Goal: Check status: Check status

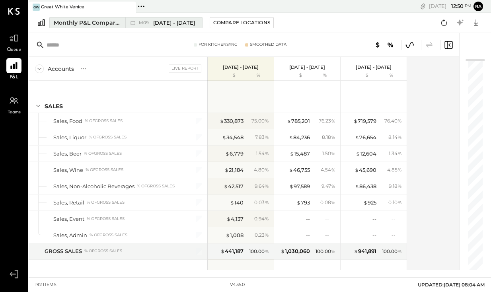
click at [167, 18] on button "Monthly P&L Comparison M09 [DATE] - [DATE]" at bounding box center [125, 22] width 153 height 11
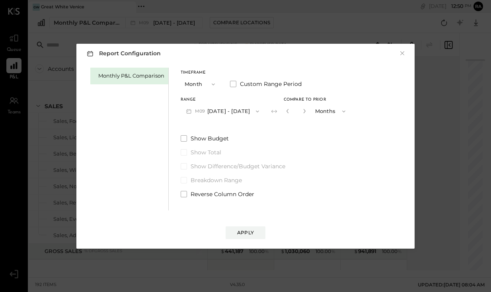
click at [213, 115] on button "M09 [DATE] - [DATE]" at bounding box center [223, 111] width 84 height 15
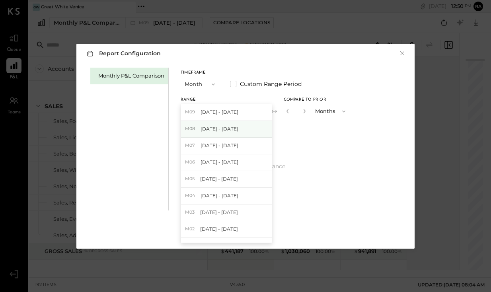
click at [216, 127] on span "[DATE] - [DATE]" at bounding box center [220, 128] width 38 height 7
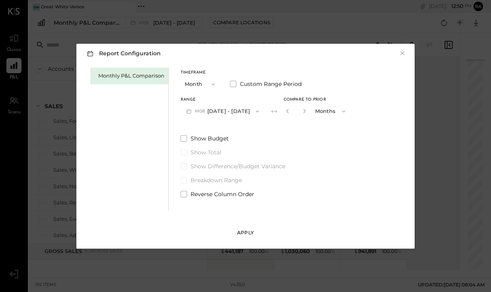
click at [243, 235] on div "Apply" at bounding box center [245, 232] width 17 height 7
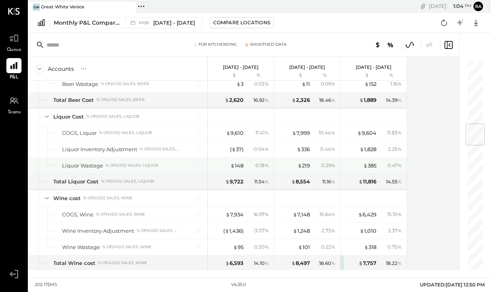
scroll to position [543, 0]
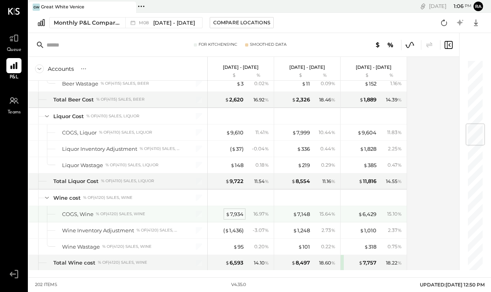
click at [237, 216] on div "$ 7,934" at bounding box center [235, 215] width 18 height 8
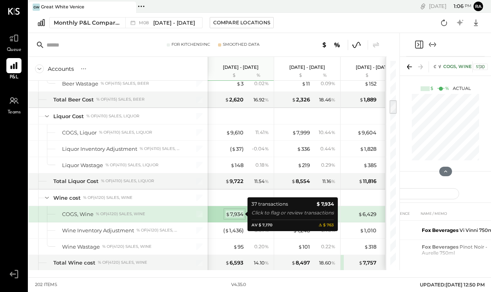
click at [237, 216] on div "$ 7,934" at bounding box center [235, 215] width 18 height 8
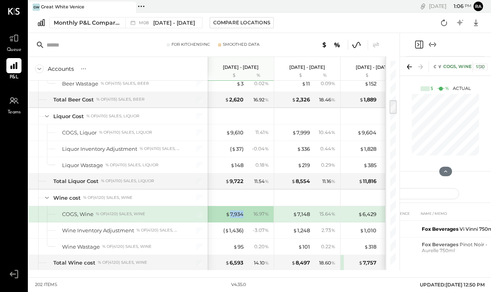
click at [432, 45] on icon "Expand panel (e)" at bounding box center [432, 44] width 4 height 0
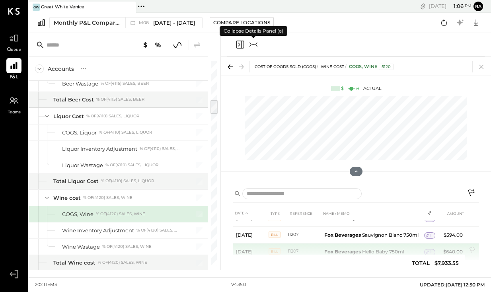
scroll to position [690, 0]
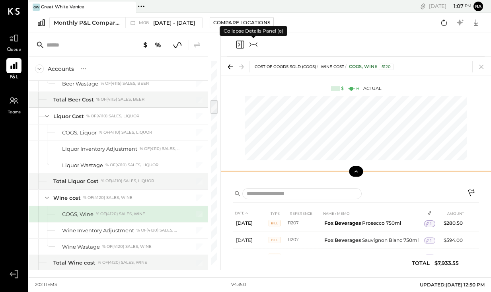
click at [357, 174] on icon at bounding box center [356, 171] width 7 height 7
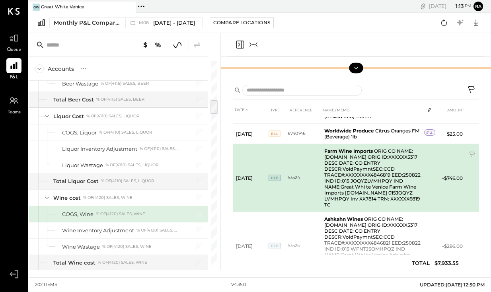
scroll to position [428, 0]
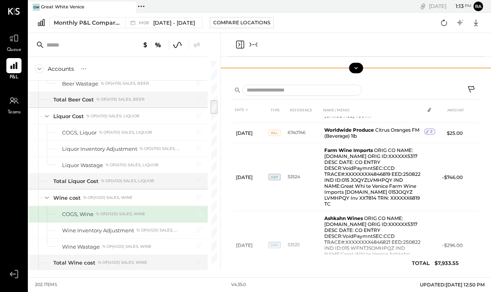
click at [356, 70] on icon at bounding box center [356, 67] width 7 height 7
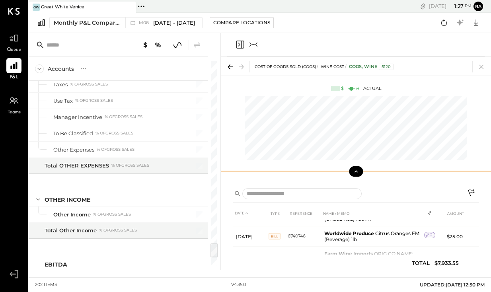
scroll to position [2525, 0]
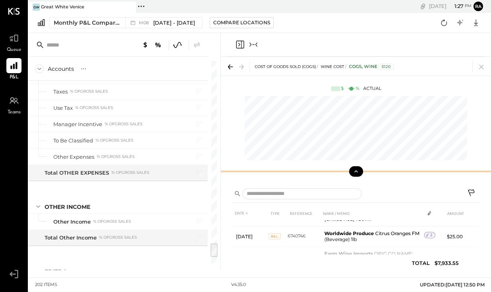
click at [252, 43] on icon "Collapse panel (e)" at bounding box center [254, 45] width 10 height 10
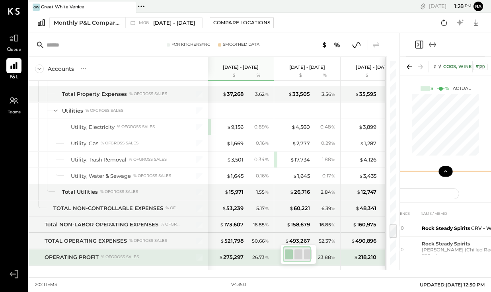
scroll to position [2259, 0]
